Goal: Information Seeking & Learning: Learn about a topic

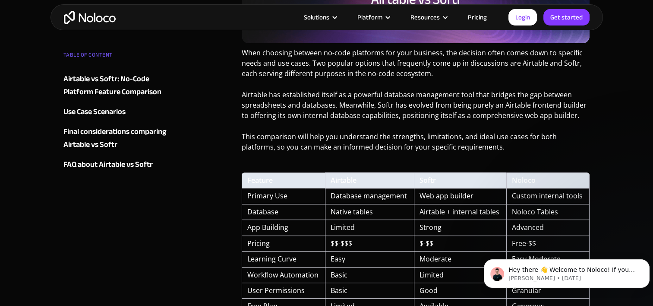
scroll to position [302, 0]
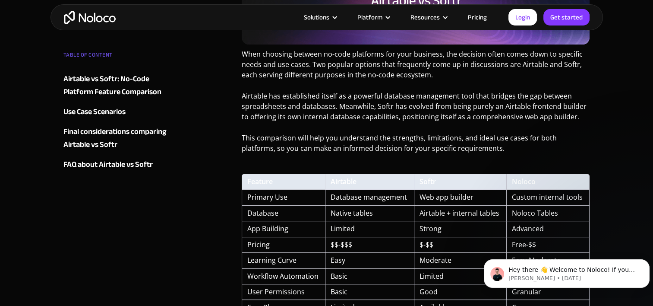
click at [97, 17] on img "home" at bounding box center [90, 17] width 52 height 13
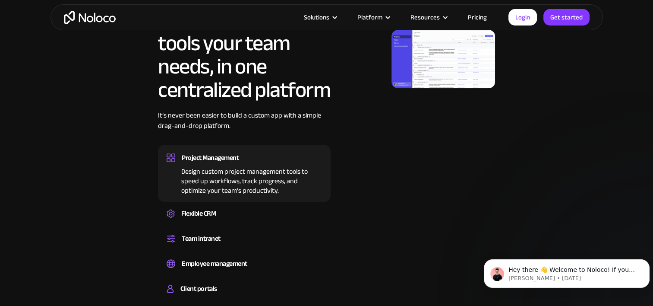
scroll to position [518, 0]
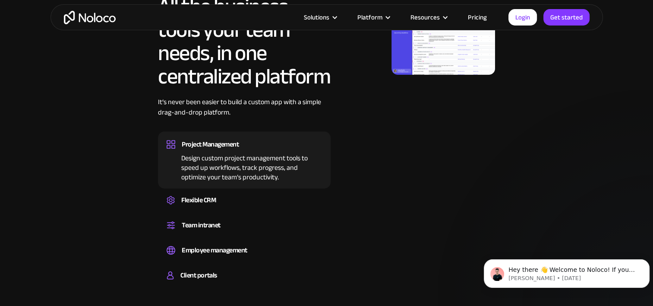
click at [230, 146] on div "Project Management" at bounding box center [210, 144] width 57 height 13
click at [228, 141] on div "Project Management" at bounding box center [210, 144] width 57 height 13
click at [225, 140] on div "Project Management" at bounding box center [210, 144] width 57 height 13
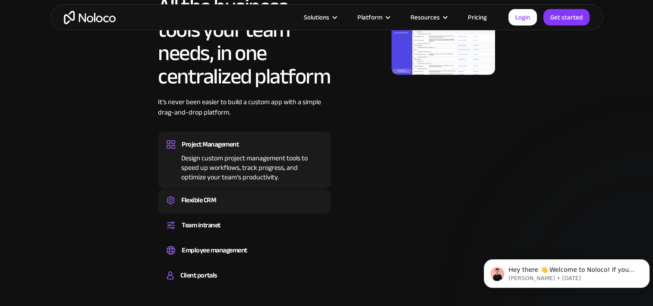
click at [198, 201] on div "Flexible CRM" at bounding box center [198, 199] width 35 height 13
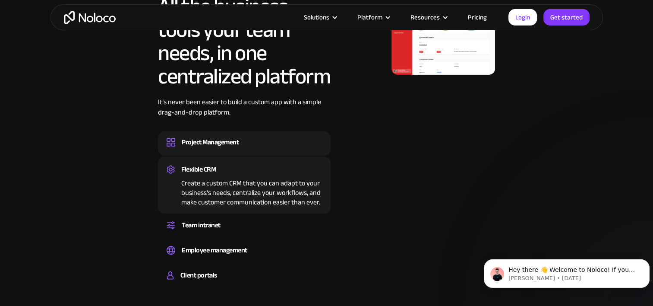
click at [218, 139] on div "Project Management" at bounding box center [210, 142] width 57 height 13
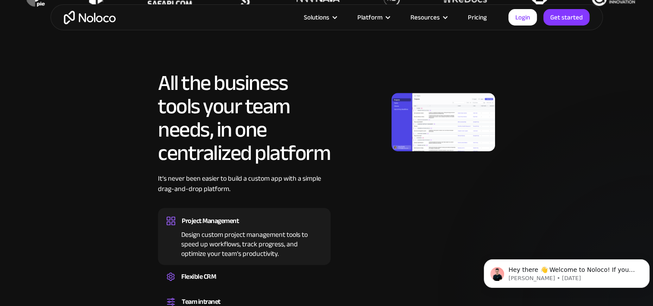
scroll to position [389, 0]
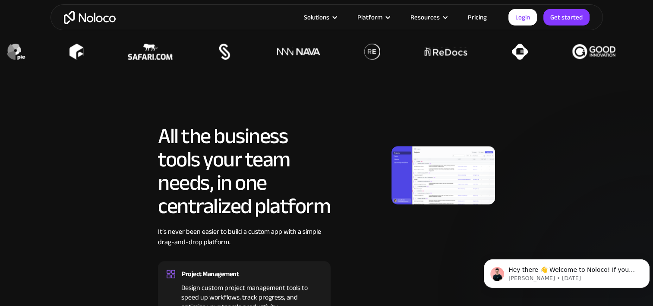
click at [453, 172] on img at bounding box center [444, 175] width 104 height 58
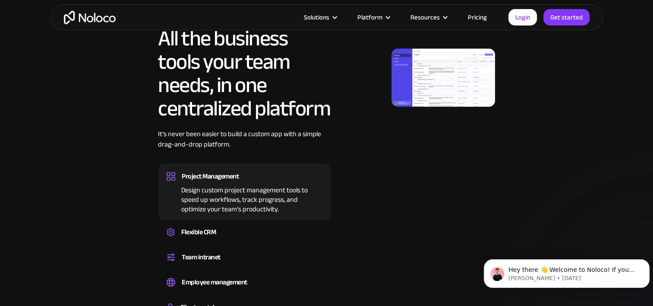
scroll to position [561, 0]
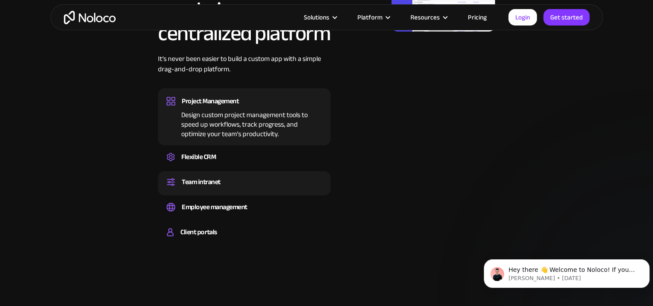
click at [196, 180] on div "Team intranet" at bounding box center [201, 181] width 39 height 13
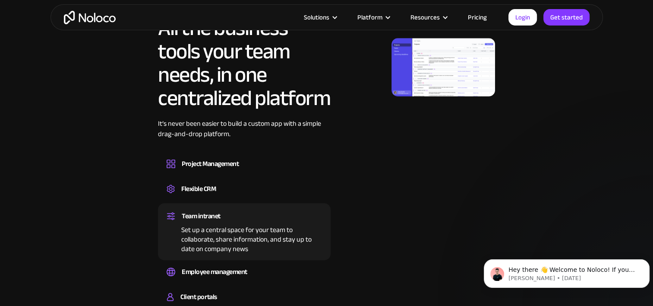
scroll to position [389, 0]
